Goal: Check status: Check status

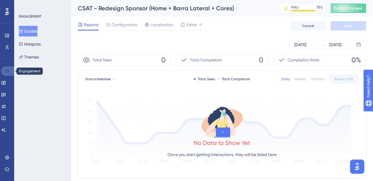
click at [10, 72] on link at bounding box center [8, 71] width 14 height 9
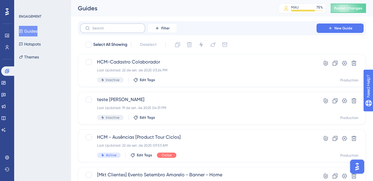
click at [113, 32] on label at bounding box center [112, 28] width 65 height 9
click at [113, 30] on input "text" at bounding box center [116, 28] width 48 height 4
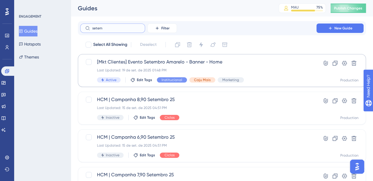
type input "setem"
click at [246, 66] on div "[Mkt Clientes] Evento Setembro Amarelo - Banner - Home Last Updated: 19 de set.…" at bounding box center [198, 71] width 202 height 24
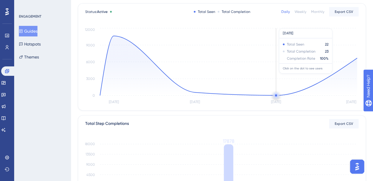
scroll to position [68, 0]
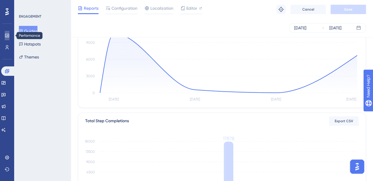
click at [9, 34] on link at bounding box center [7, 35] width 5 height 9
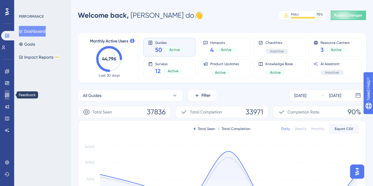
click at [6, 90] on link at bounding box center [7, 94] width 5 height 9
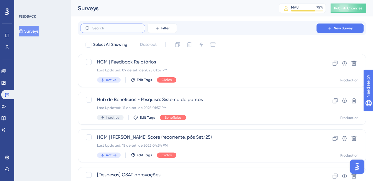
click at [118, 27] on input "text" at bounding box center [116, 28] width 48 height 4
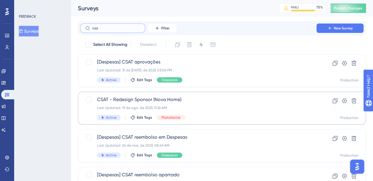
type input "csa"
click at [198, 119] on div "Active Edit Tags Plataforma" at bounding box center [198, 117] width 202 height 5
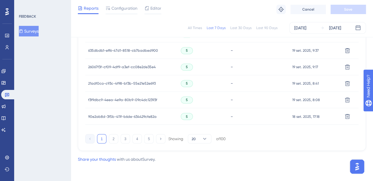
scroll to position [443, 0]
click at [109, 141] on div "1 2 3 4 5 Showing 20 of 100" at bounding box center [155, 139] width 140 height 9
click at [109, 141] on button "2" at bounding box center [113, 139] width 9 height 9
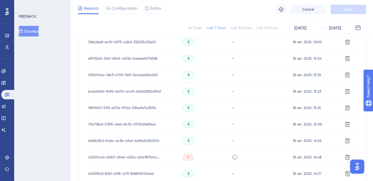
scroll to position [443, 0]
